Goal: Feedback & Contribution: Contribute content

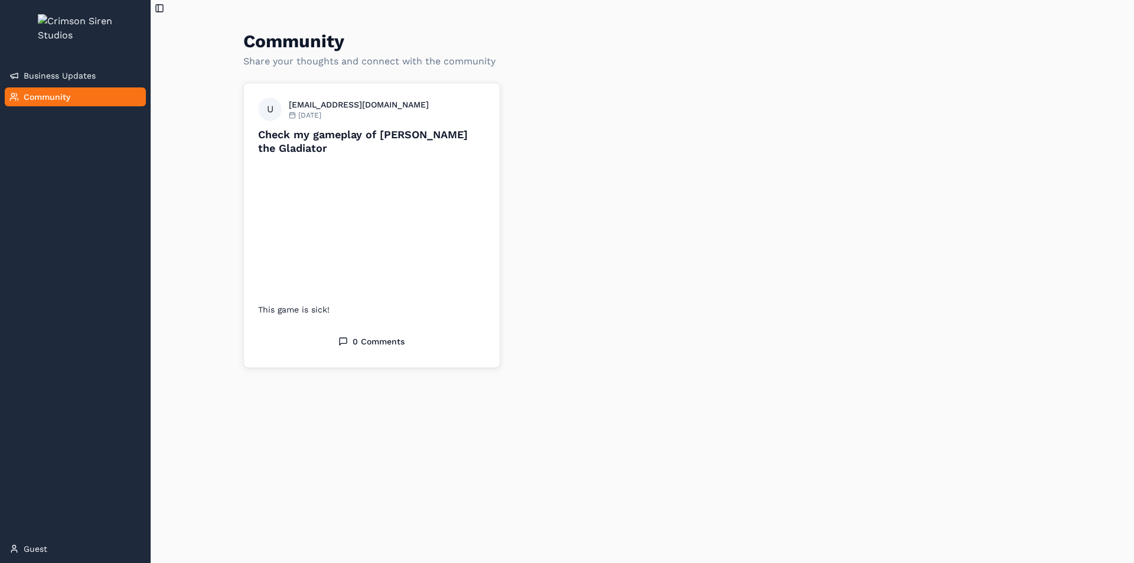
click at [367, 62] on p "Share your thoughts and connect with the community" at bounding box center [369, 61] width 252 height 14
click at [162, 8] on button "Toggle Sidebar" at bounding box center [159, 8] width 17 height 17
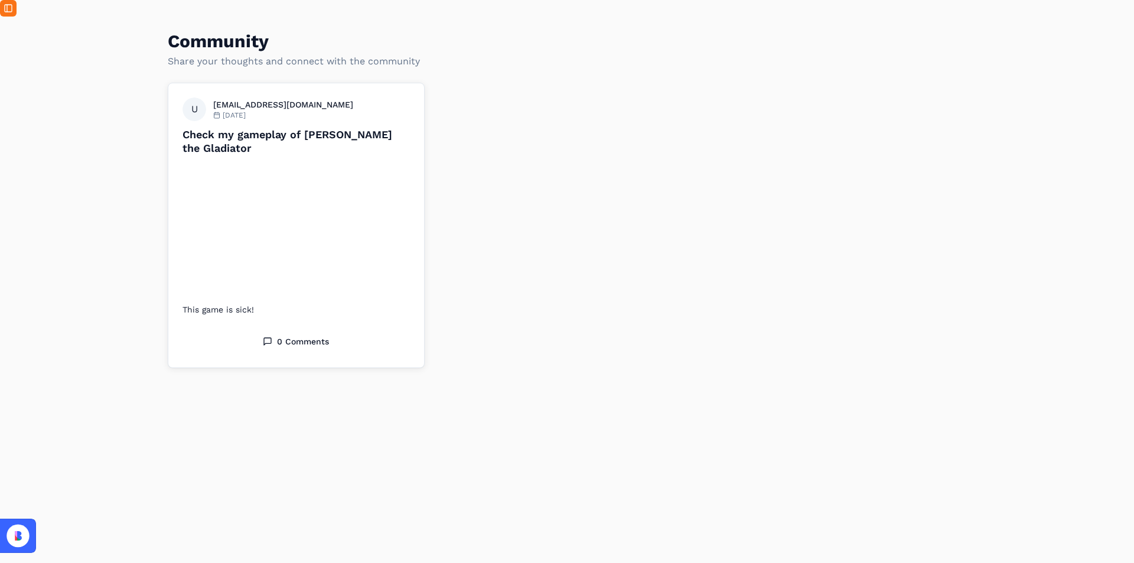
click at [12, 6] on button "Toggle Sidebar" at bounding box center [8, 8] width 17 height 17
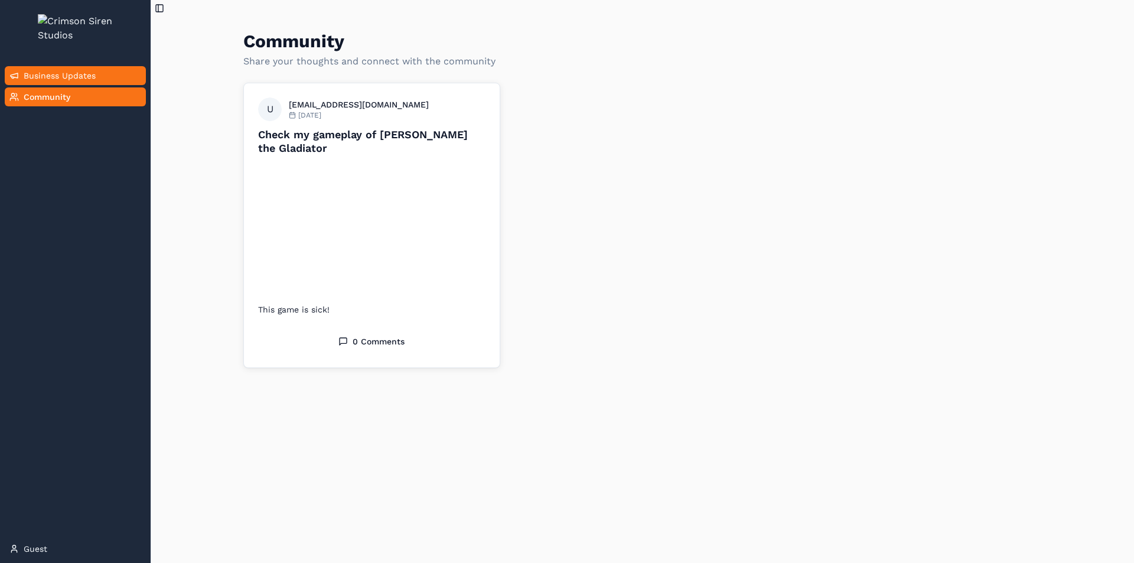
click at [58, 82] on span "Business Updates" at bounding box center [60, 76] width 72 height 12
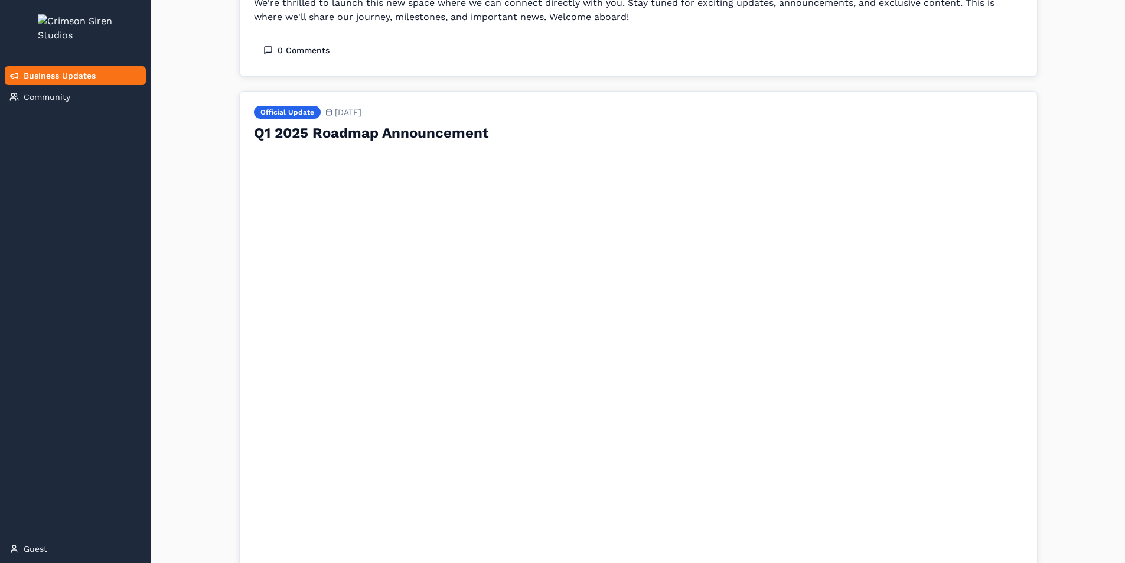
scroll to position [177, 0]
click at [66, 103] on span "Community" at bounding box center [47, 97] width 47 height 12
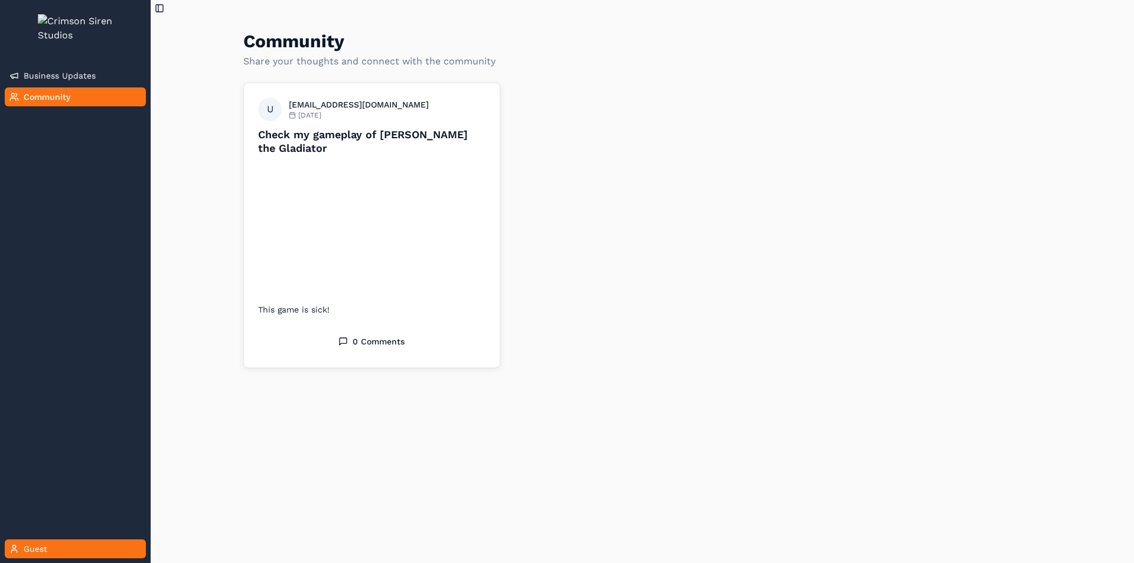
click at [17, 552] on icon at bounding box center [13, 551] width 5 height 2
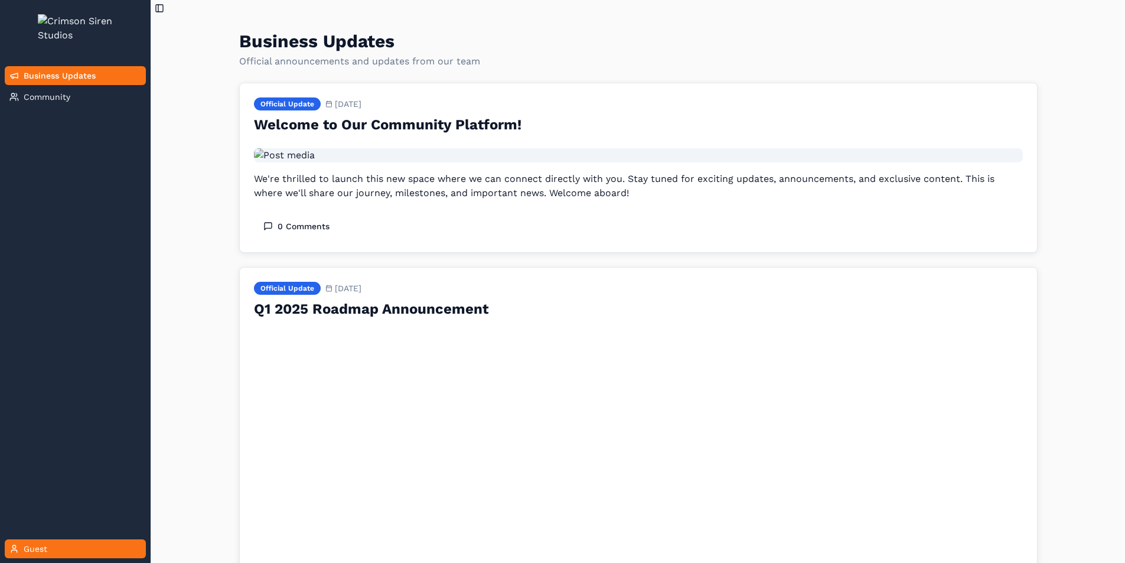
click at [34, 543] on span "Guest" at bounding box center [36, 549] width 24 height 12
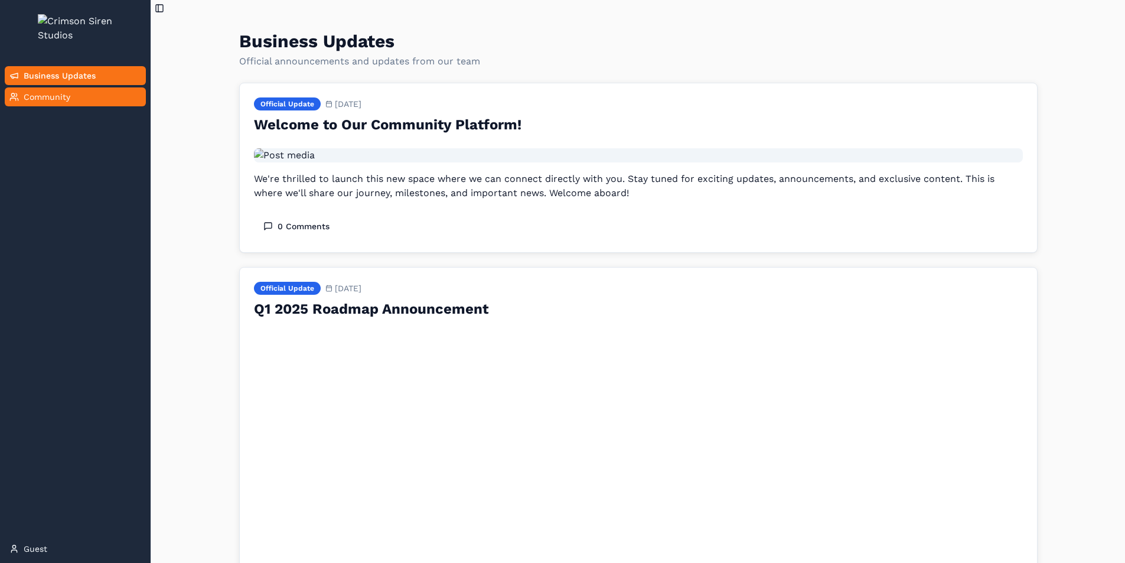
click at [56, 103] on span "Community" at bounding box center [47, 97] width 47 height 12
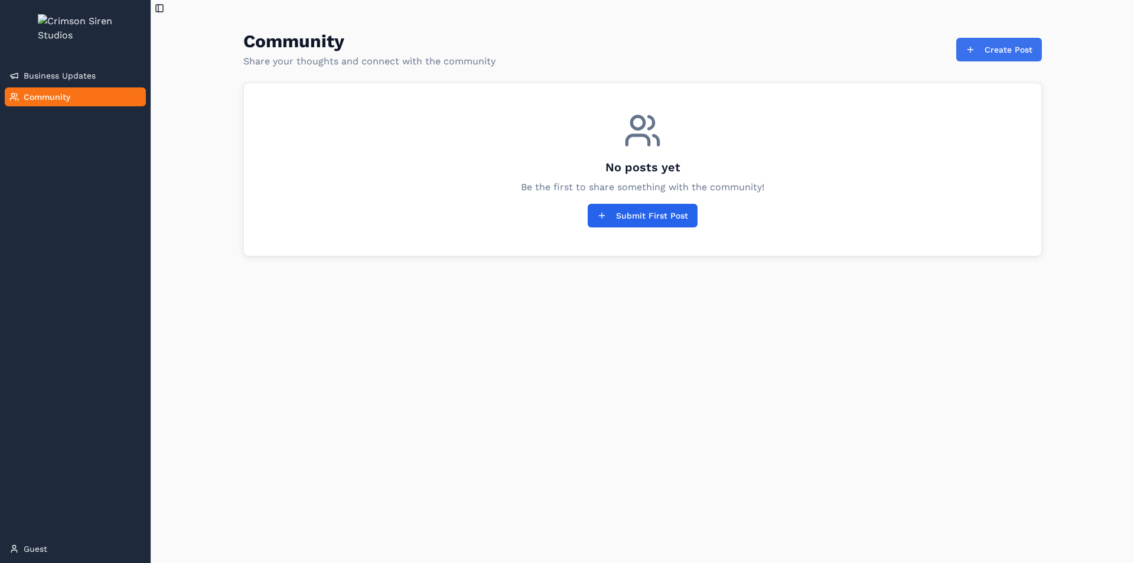
click at [1005, 60] on button "Create Post" at bounding box center [999, 50] width 86 height 24
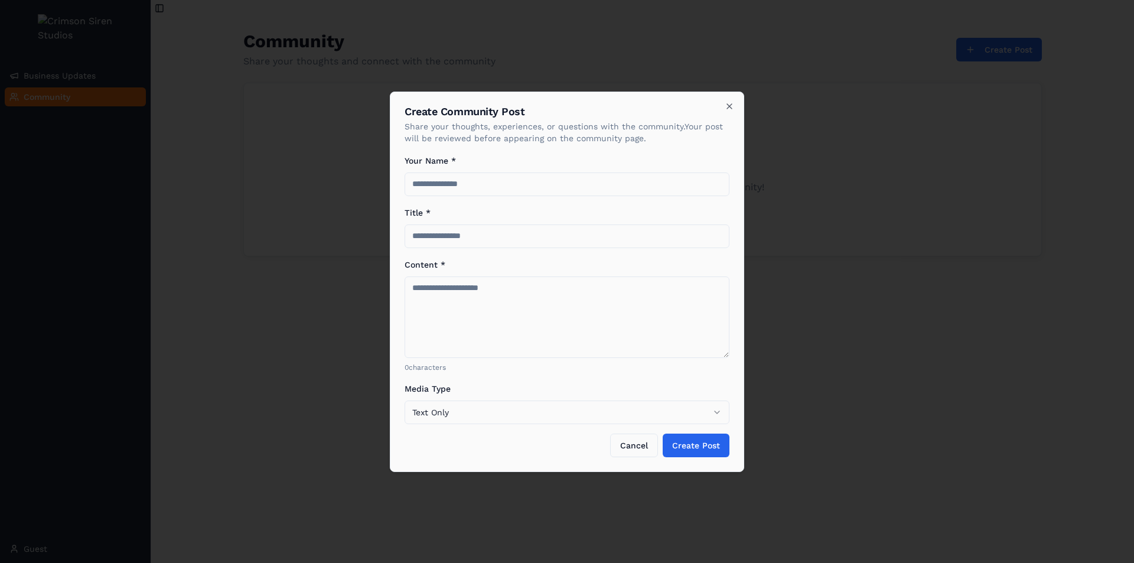
click at [522, 182] on input "Your Name *" at bounding box center [567, 184] width 325 height 24
type input "**********"
type input "*"
type input "**********"
type textarea "**********"
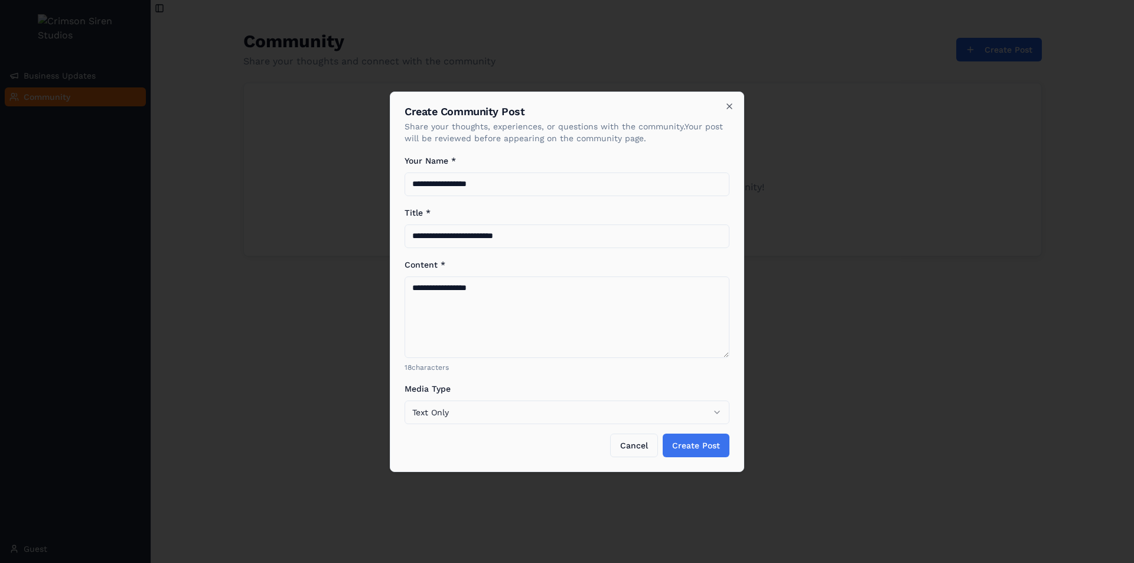
click at [709, 452] on button "Create Post" at bounding box center [696, 446] width 67 height 24
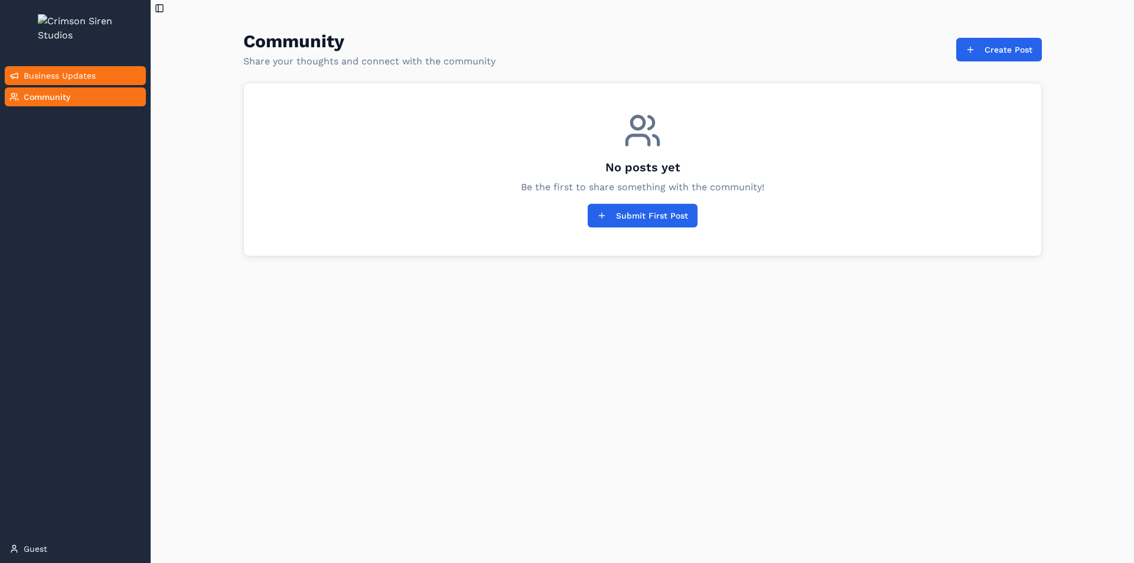
click at [43, 82] on span "Business Updates" at bounding box center [60, 76] width 72 height 12
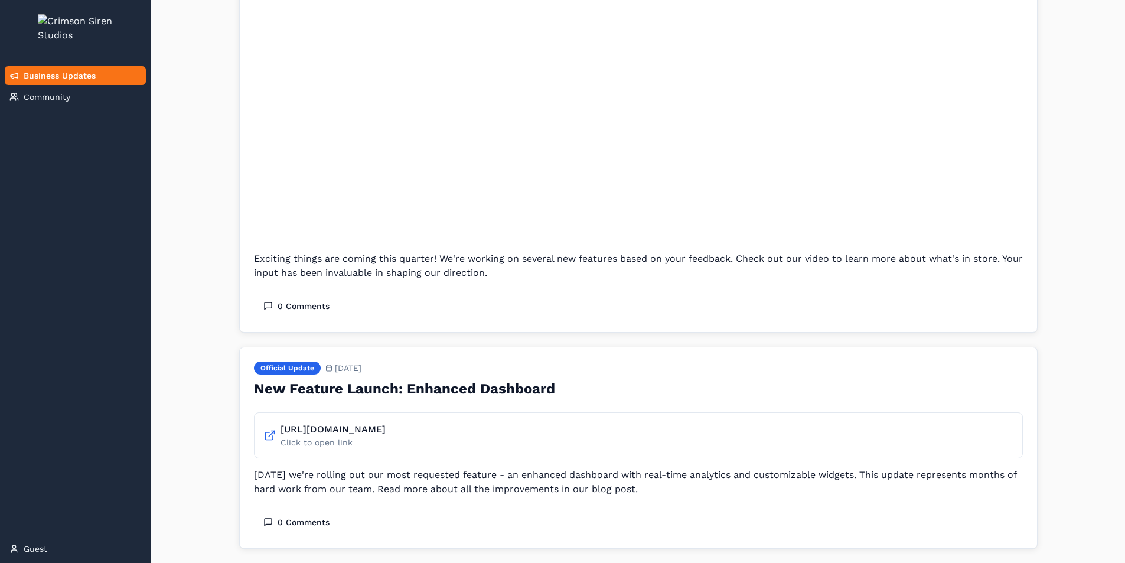
scroll to position [804, 0]
click at [89, 106] on link "Community" at bounding box center [75, 96] width 141 height 19
